Goal: Task Accomplishment & Management: Manage account settings

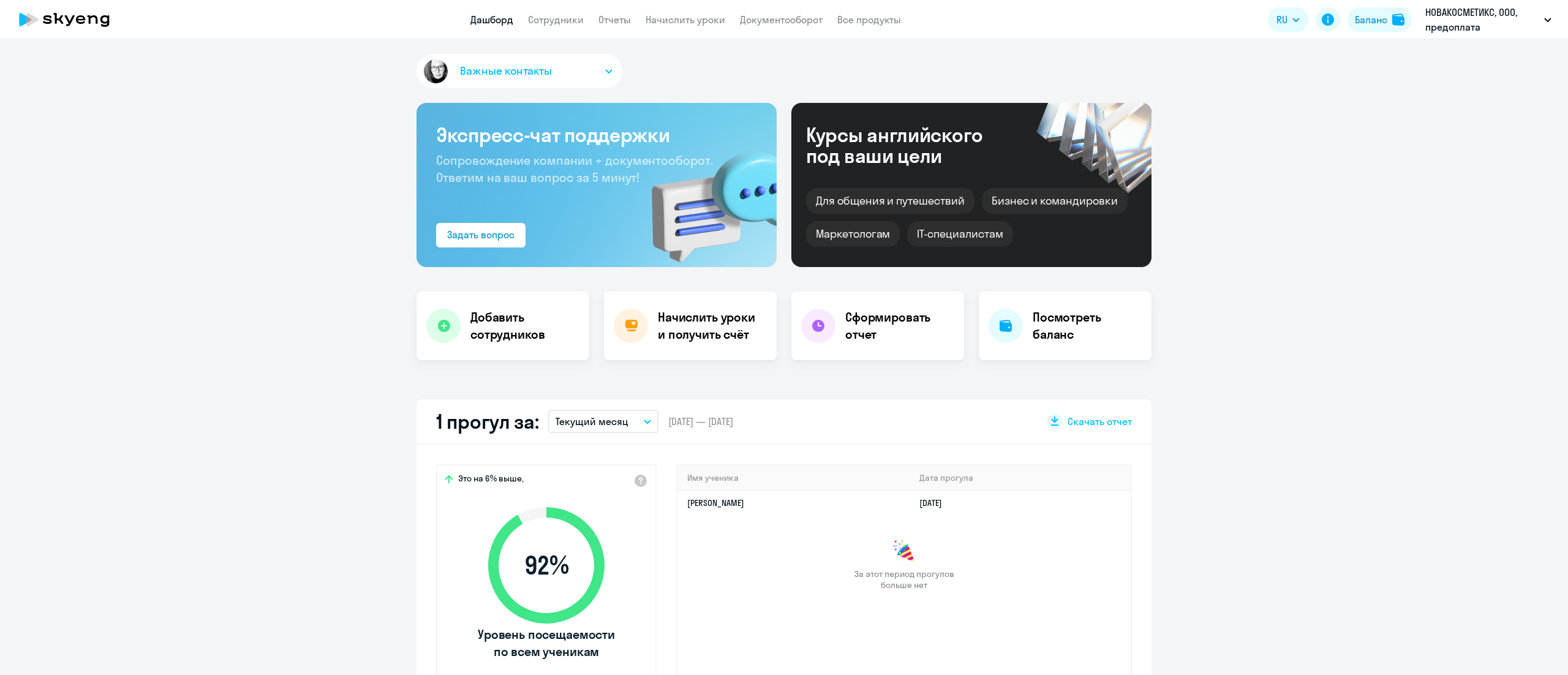
select select "30"
click at [670, 19] on link "Начислить уроки" at bounding box center [686, 19] width 80 height 12
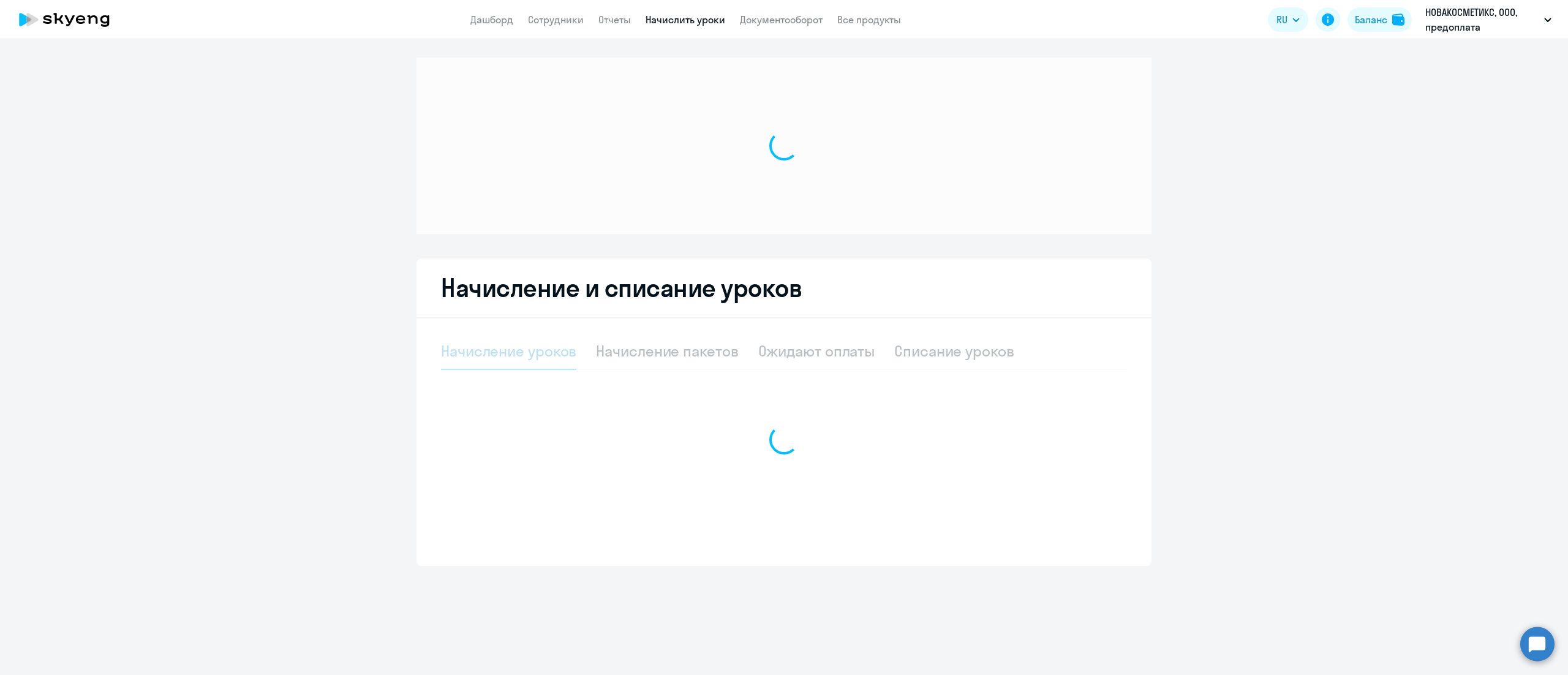
select select "10"
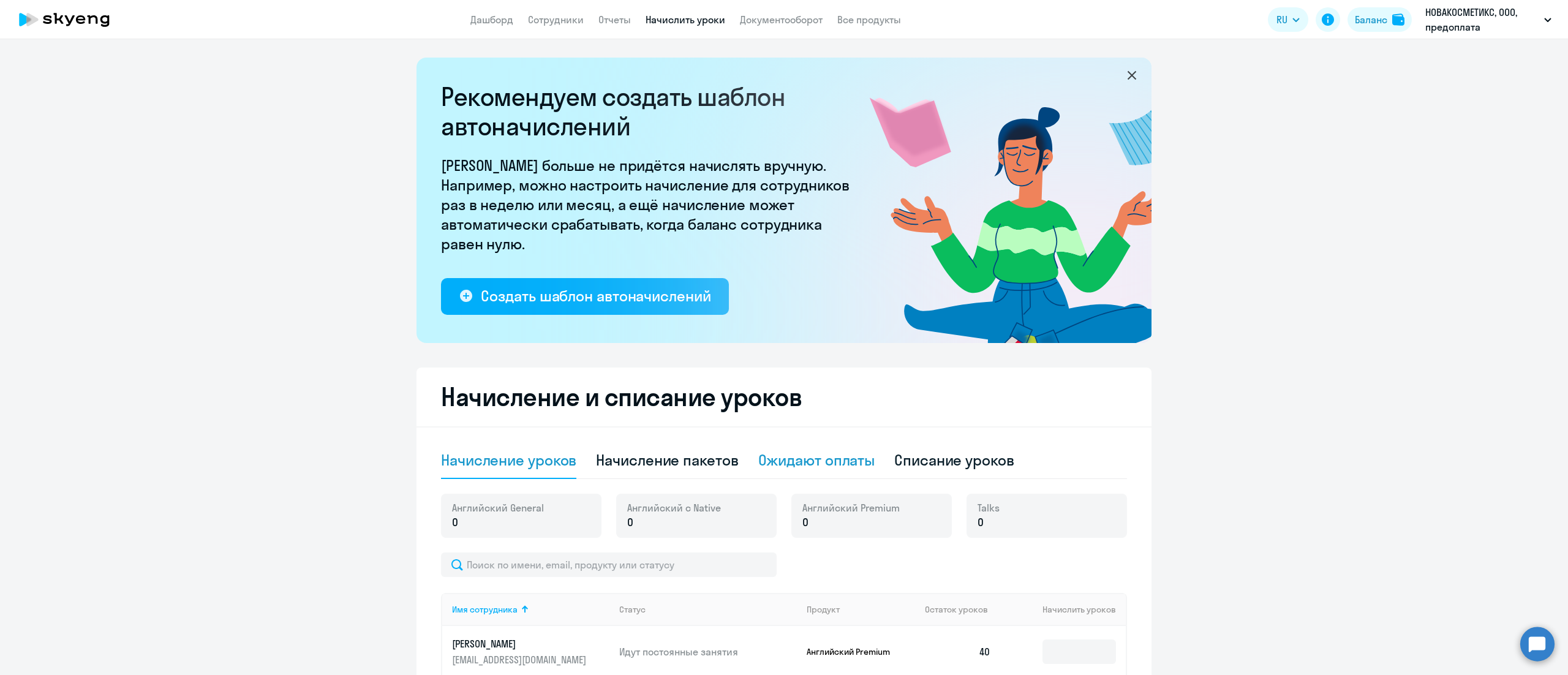
click at [862, 457] on div "Ожидают оплаты" at bounding box center [817, 460] width 117 height 20
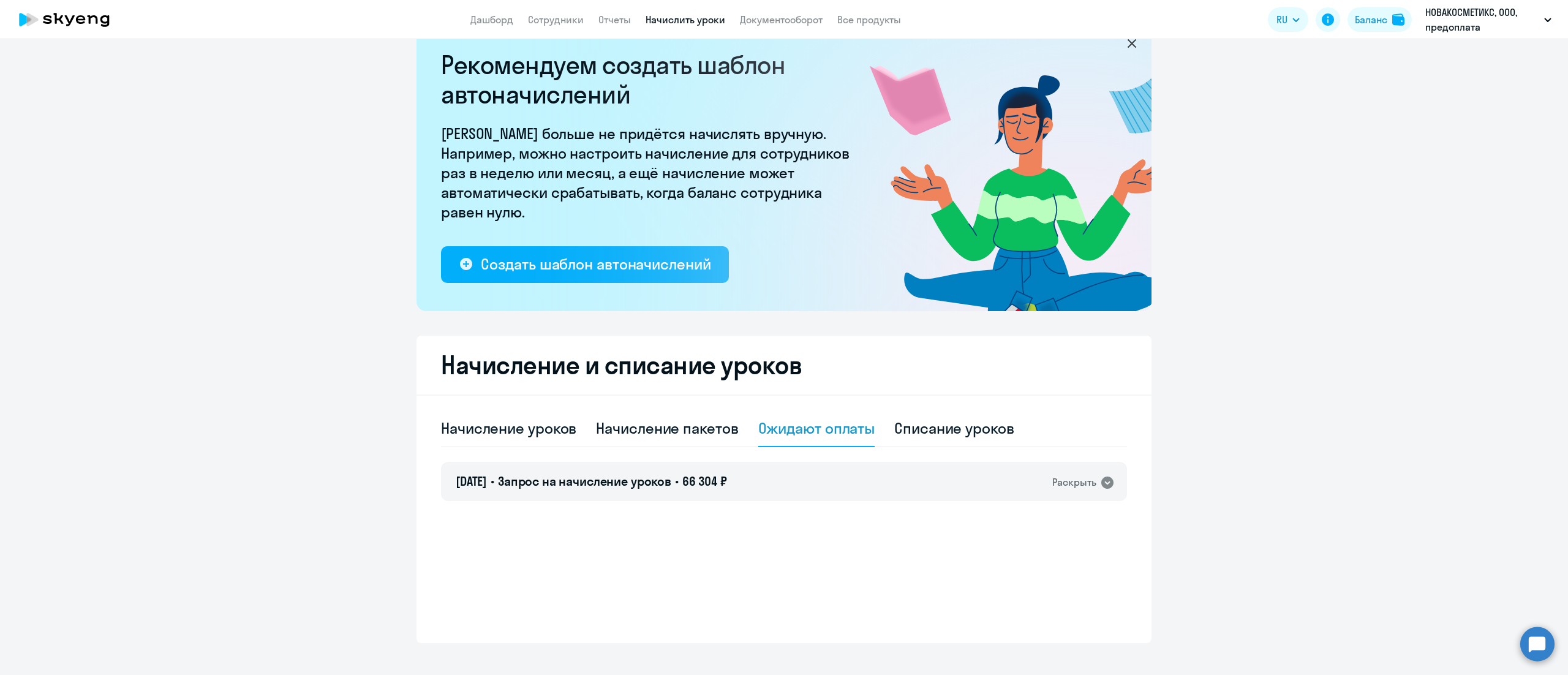
scroll to position [49, 0]
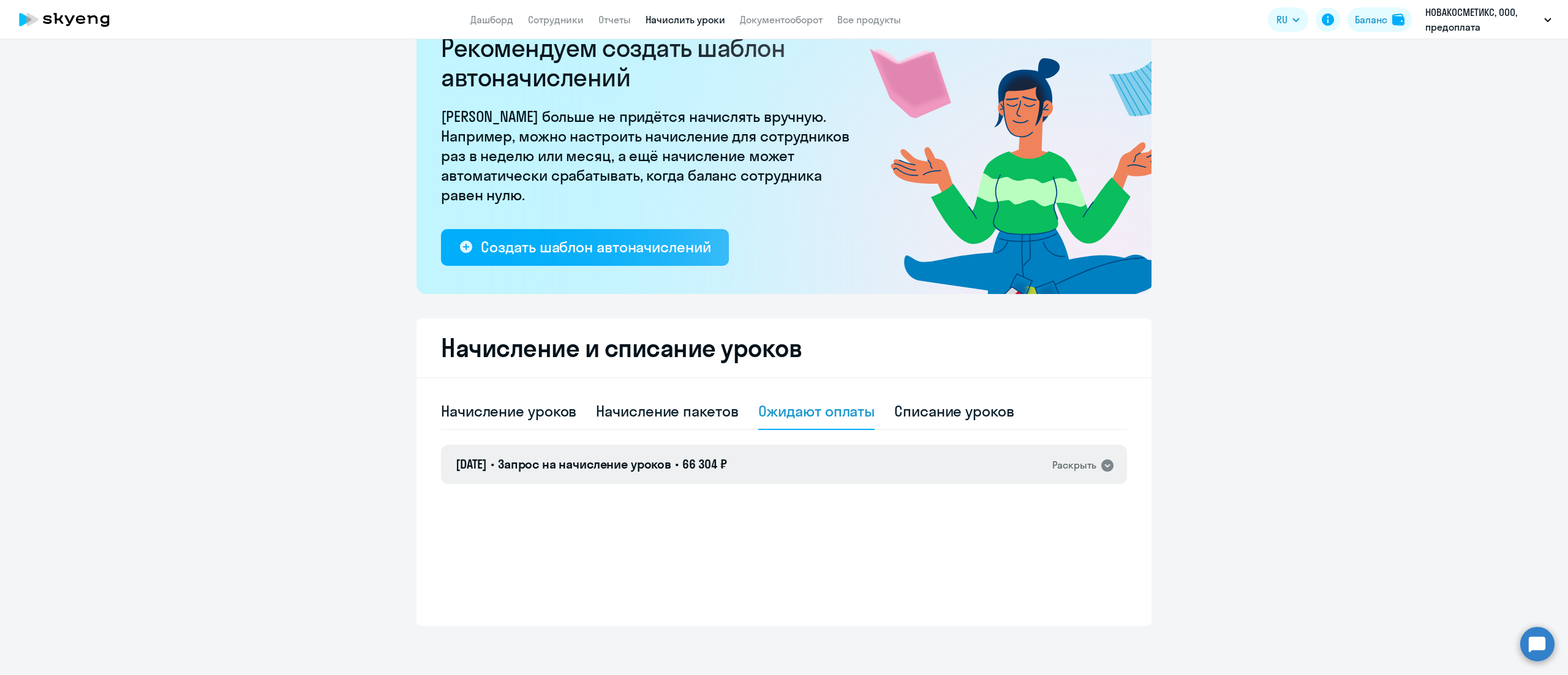
click at [817, 467] on div "[DATE] • Запрос на начисление уроков • 66 304 ₽ Раскрыть" at bounding box center [783, 463] width 686 height 39
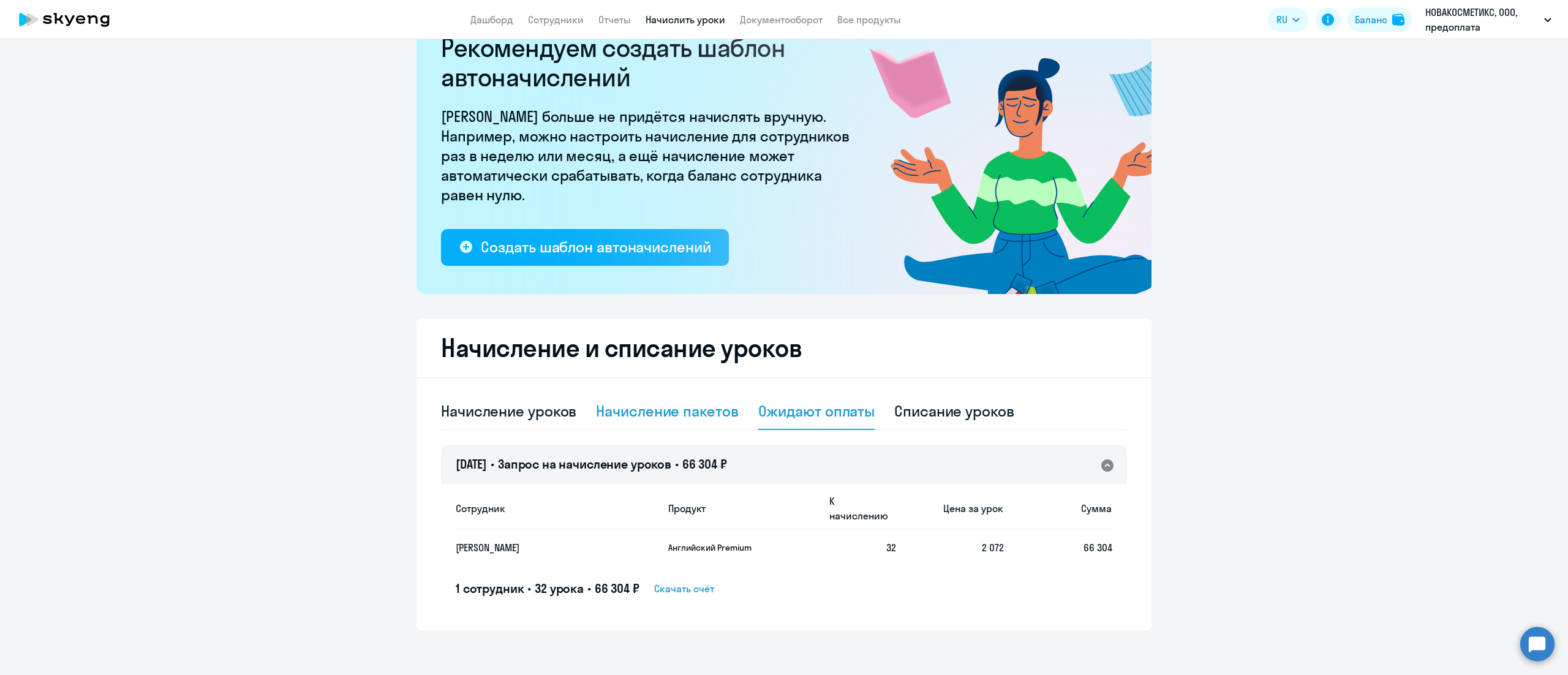
click at [690, 419] on div "Начисление пакетов" at bounding box center [667, 412] width 142 height 20
select select "10"
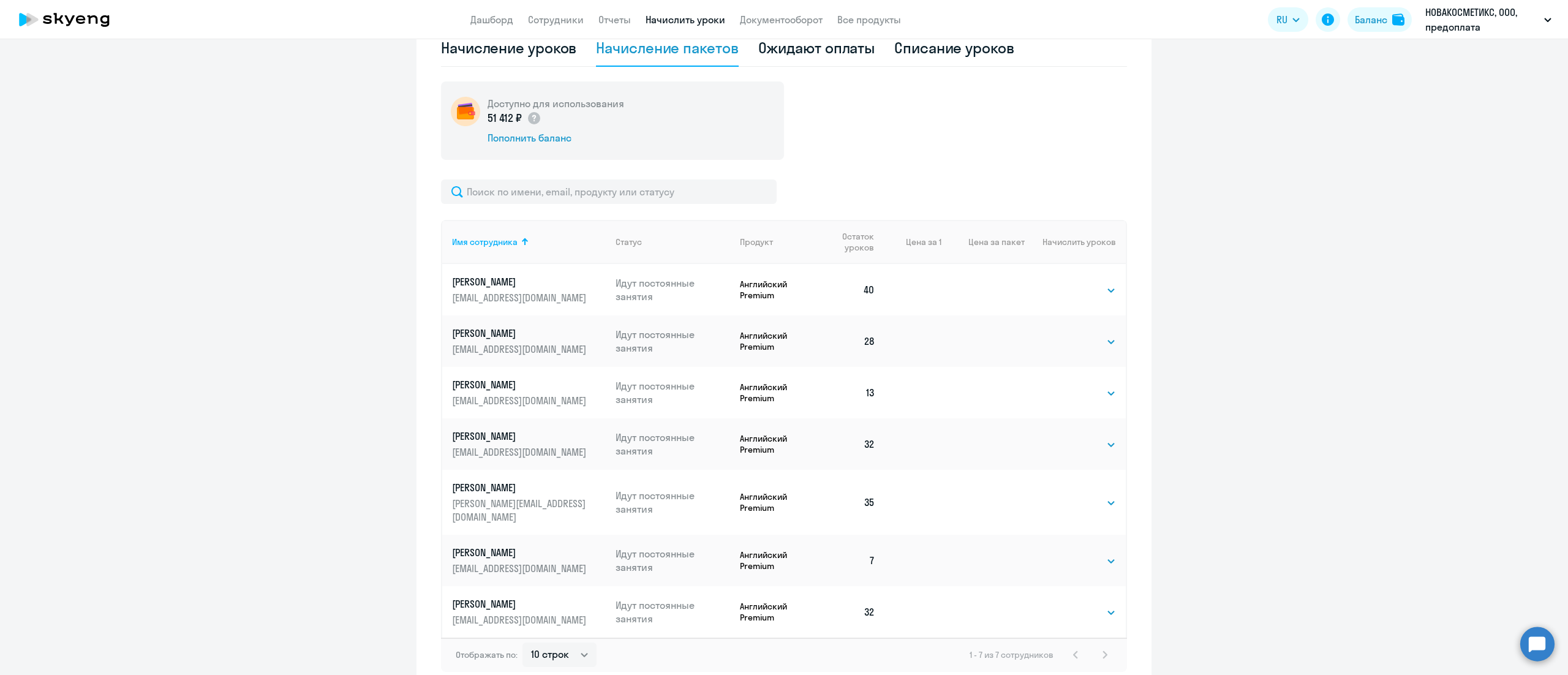
scroll to position [416, 0]
